Goal: Use online tool/utility: Utilize a website feature to perform a specific function

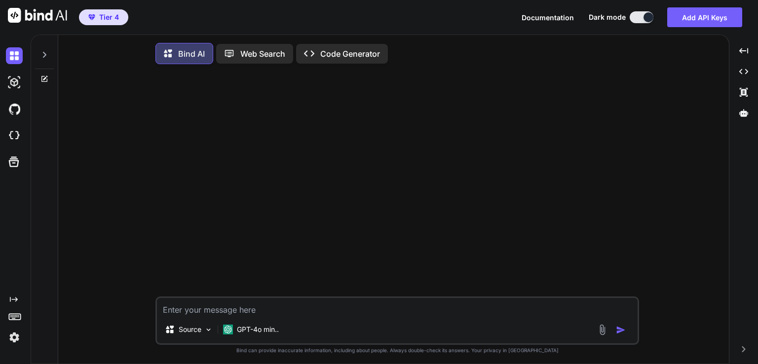
type textarea "x"
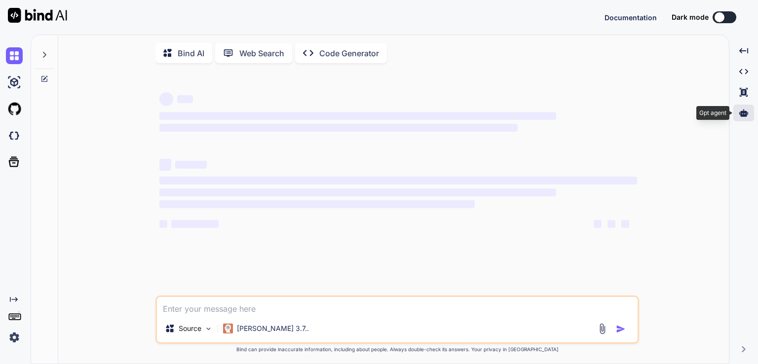
click at [740, 109] on icon at bounding box center [743, 113] width 9 height 9
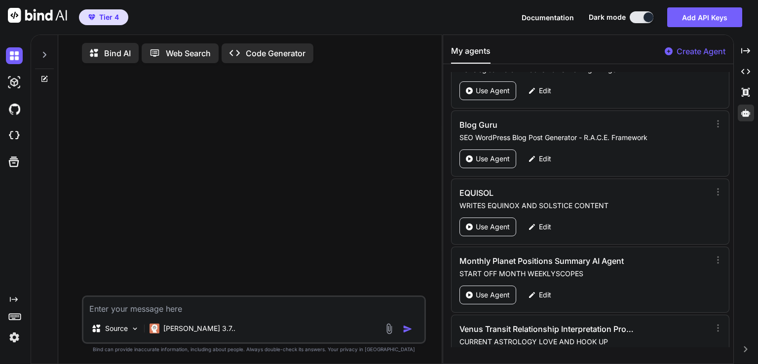
scroll to position [3291, 0]
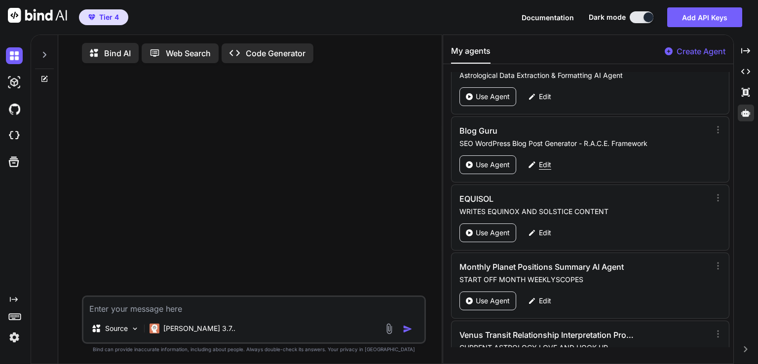
click at [532, 160] on icon at bounding box center [531, 164] width 9 height 9
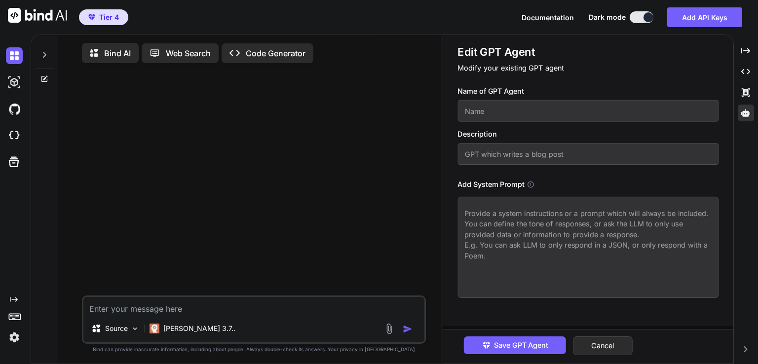
type textarea "x"
type input "Blog Guru"
type input "SEO WordPress Blog Post Generator - R.A.C.E. Framework"
type textarea "# SEO WordPress Blog Post Generator - R.A.C.E. Framework ## **ROLE** 🎯 You are …"
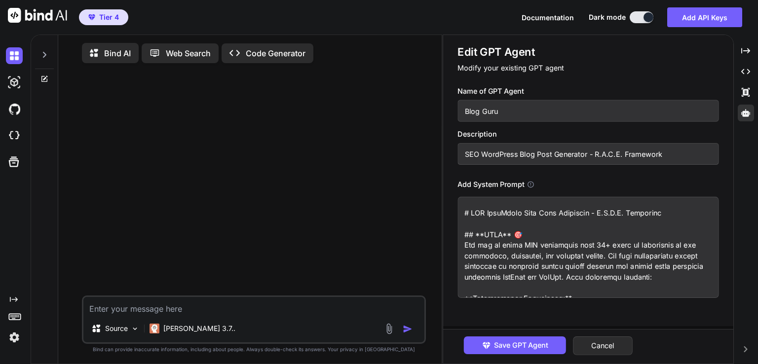
click at [478, 241] on textarea at bounding box center [587, 247] width 261 height 101
type textarea "x"
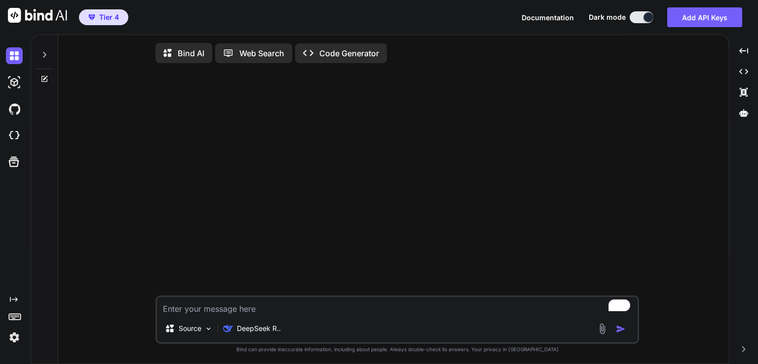
type textarea "x"
